Goal: Task Accomplishment & Management: Manage account settings

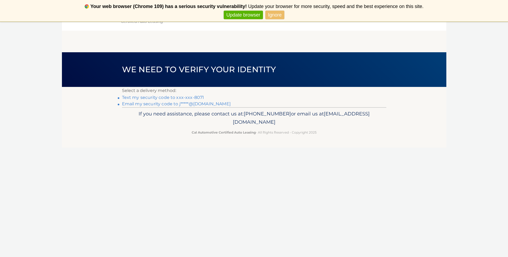
click at [272, 16] on link "Ignore" at bounding box center [274, 15] width 19 height 9
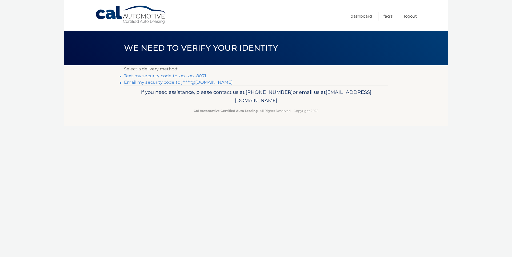
click at [258, 17] on link "Never show again" at bounding box center [256, 15] width 44 height 9
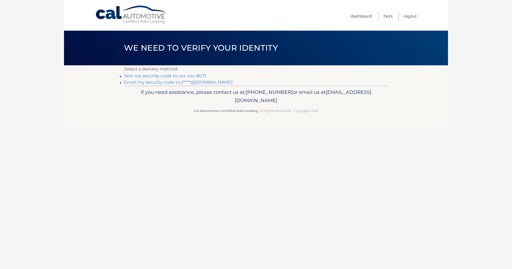
click at [154, 83] on link "Email my security code to j*****@[DOMAIN_NAME]" at bounding box center [178, 82] width 109 height 5
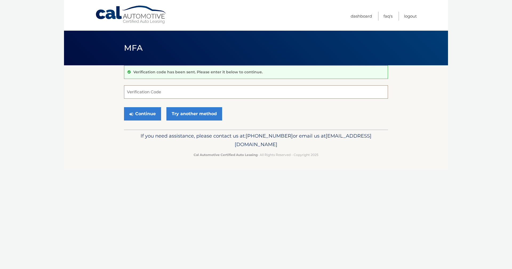
click at [135, 91] on input "Verification Code" at bounding box center [256, 91] width 264 height 13
type input "817529"
click at [141, 115] on button "Continue" at bounding box center [142, 113] width 37 height 13
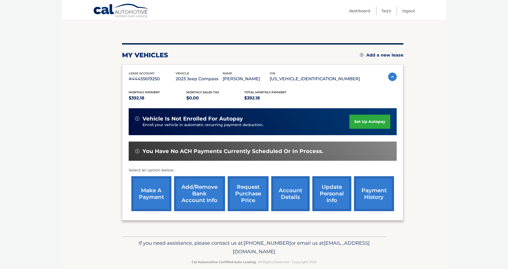
scroll to position [53, 0]
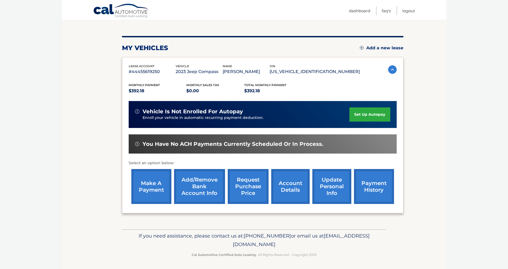
click at [149, 185] on link "make a payment" at bounding box center [151, 186] width 40 height 35
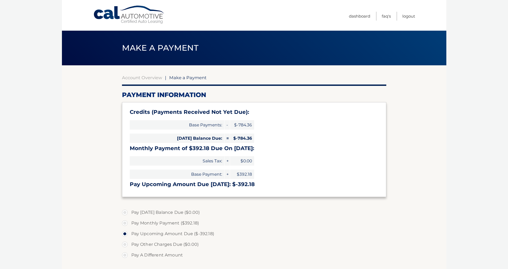
select select "ZjNmNGExYzctZGQzYi00NGNkLTk2OWMtMDgwNGMxN2Y0NTUx"
click at [359, 17] on link "Dashboard" at bounding box center [359, 16] width 21 height 9
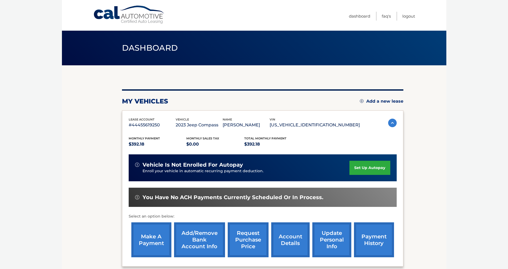
click at [295, 240] on link "account details" at bounding box center [290, 239] width 38 height 35
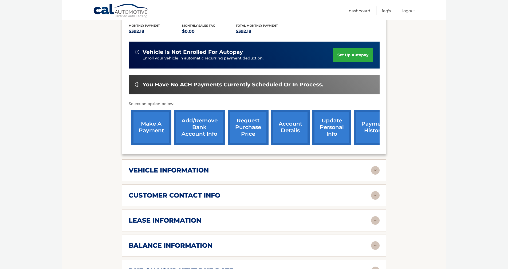
scroll to position [160, 0]
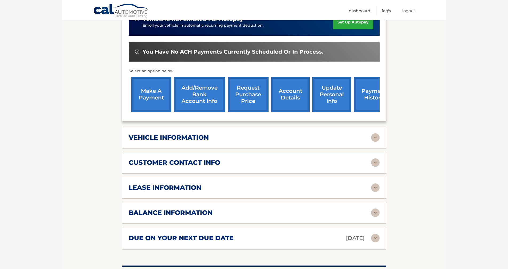
click at [263, 209] on div "balance information" at bounding box center [250, 213] width 242 height 8
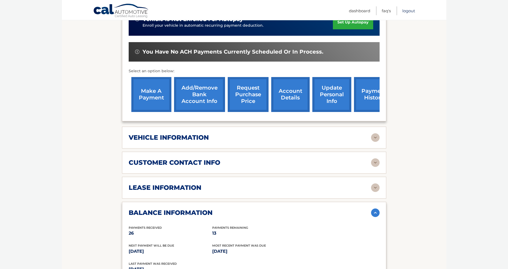
click at [408, 13] on link "Logout" at bounding box center [408, 10] width 13 height 9
